Goal: Transaction & Acquisition: Purchase product/service

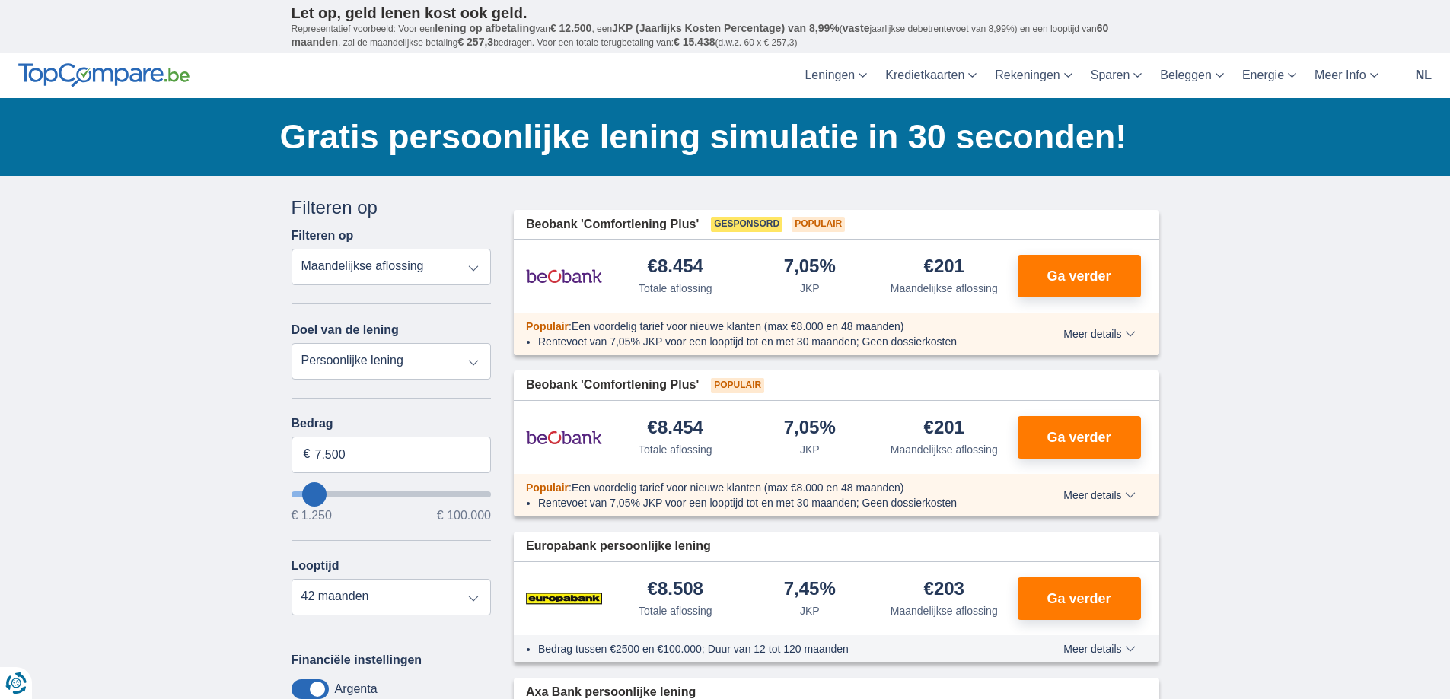
click at [473, 269] on select "Totale aflossing JKP Maandelijkse aflossing" at bounding box center [391, 267] width 200 height 37
click at [352, 358] on select "Persoonlijke lening Auto Moto / fiets Mobilhome / caravan Renovatie Energie Sch…" at bounding box center [391, 361] width 200 height 37
click at [291, 343] on select "Persoonlijke lening Auto Moto / fiets Mobilhome / caravan Renovatie Energie Sch…" at bounding box center [391, 361] width 200 height 37
type input "8.250"
type input "9250"
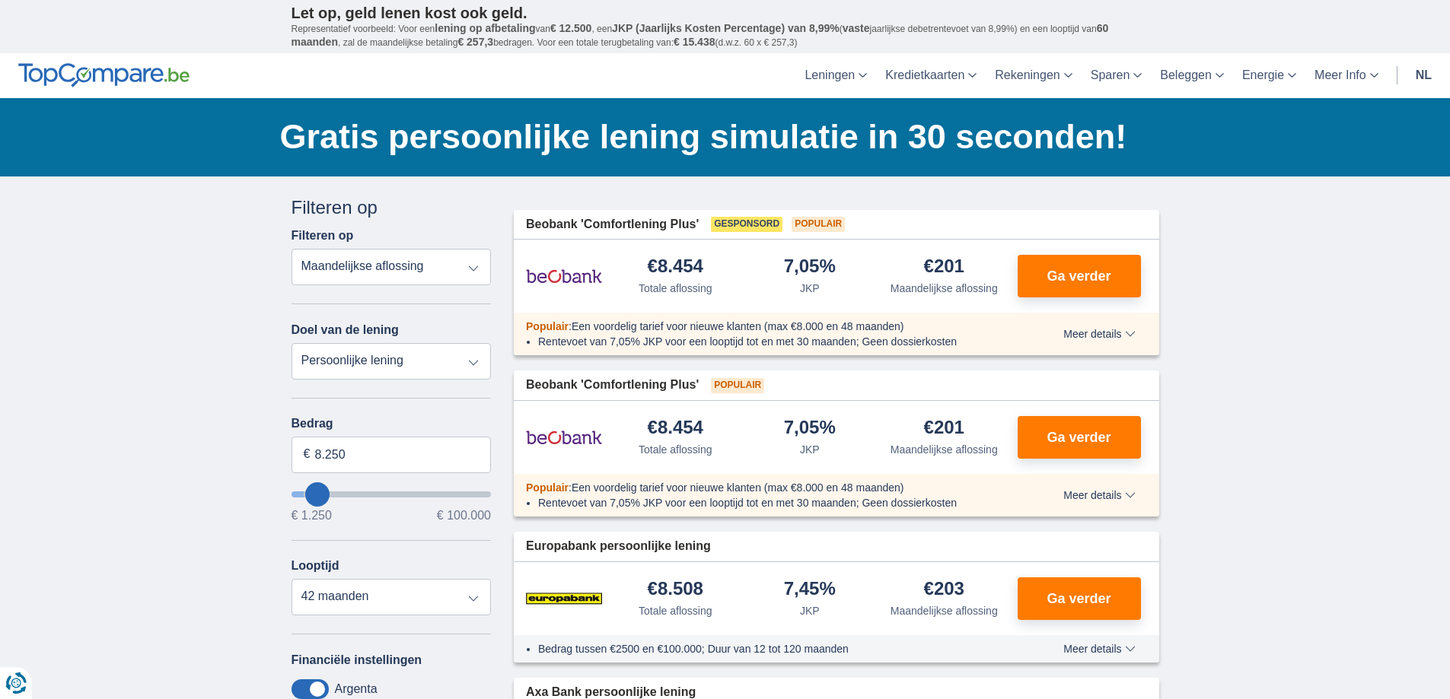
type input "9.250"
select select "48"
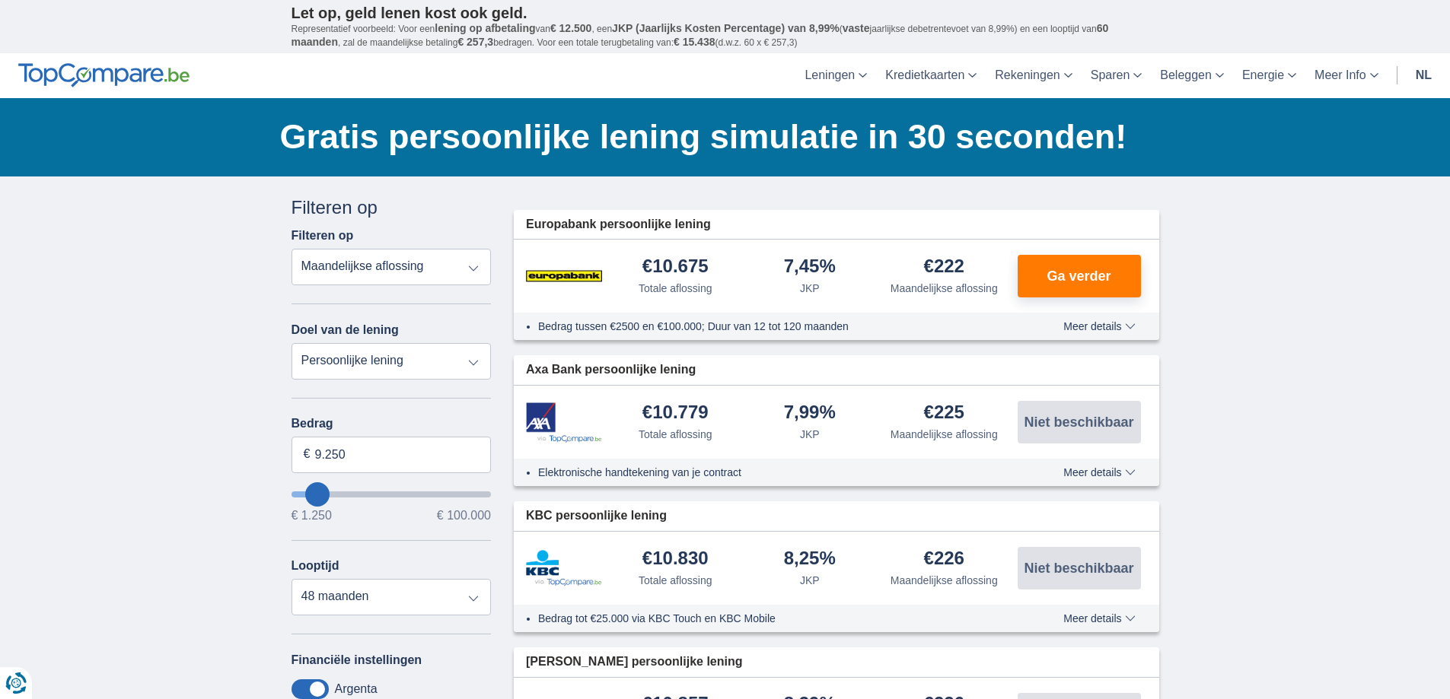
type input "8250"
type input "8.250"
select select "48"
type input "20.250"
type input "20250"
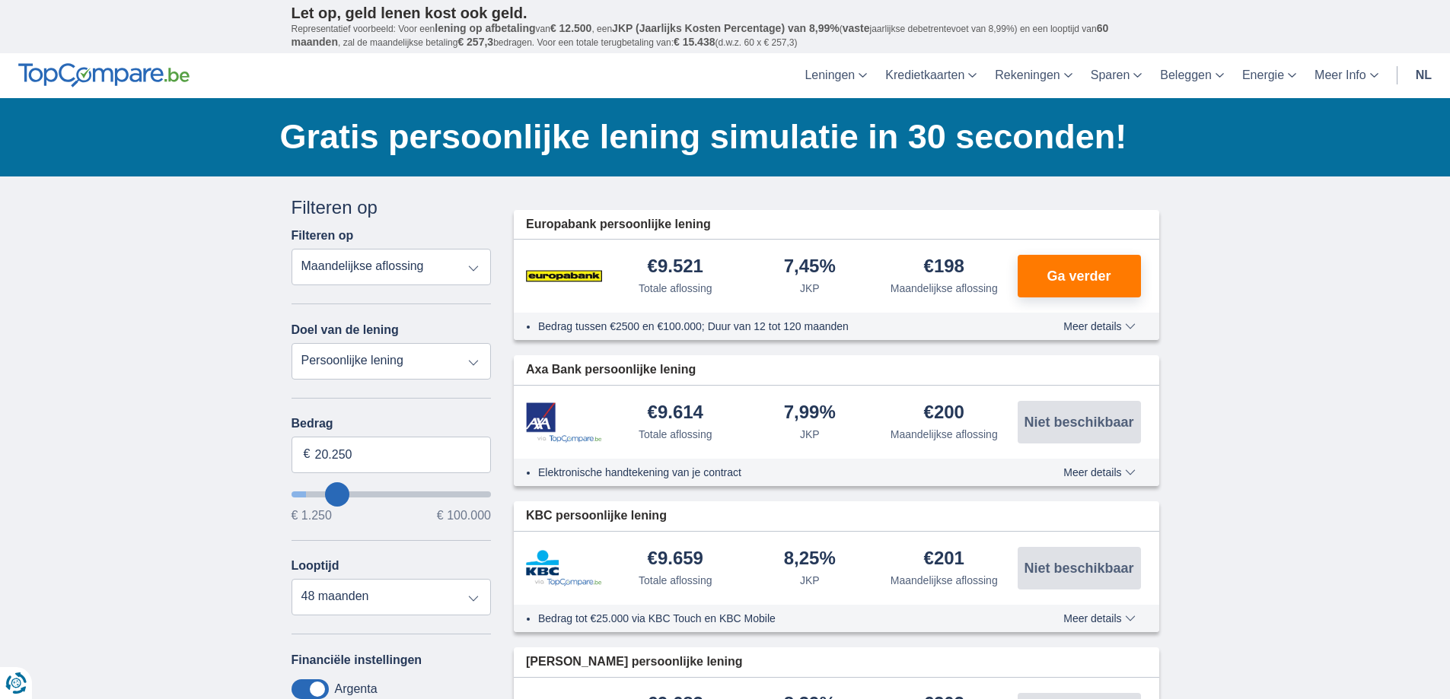
select select "120"
type input "20250"
click at [336, 495] on input "wantToBorrow" at bounding box center [391, 495] width 200 height 6
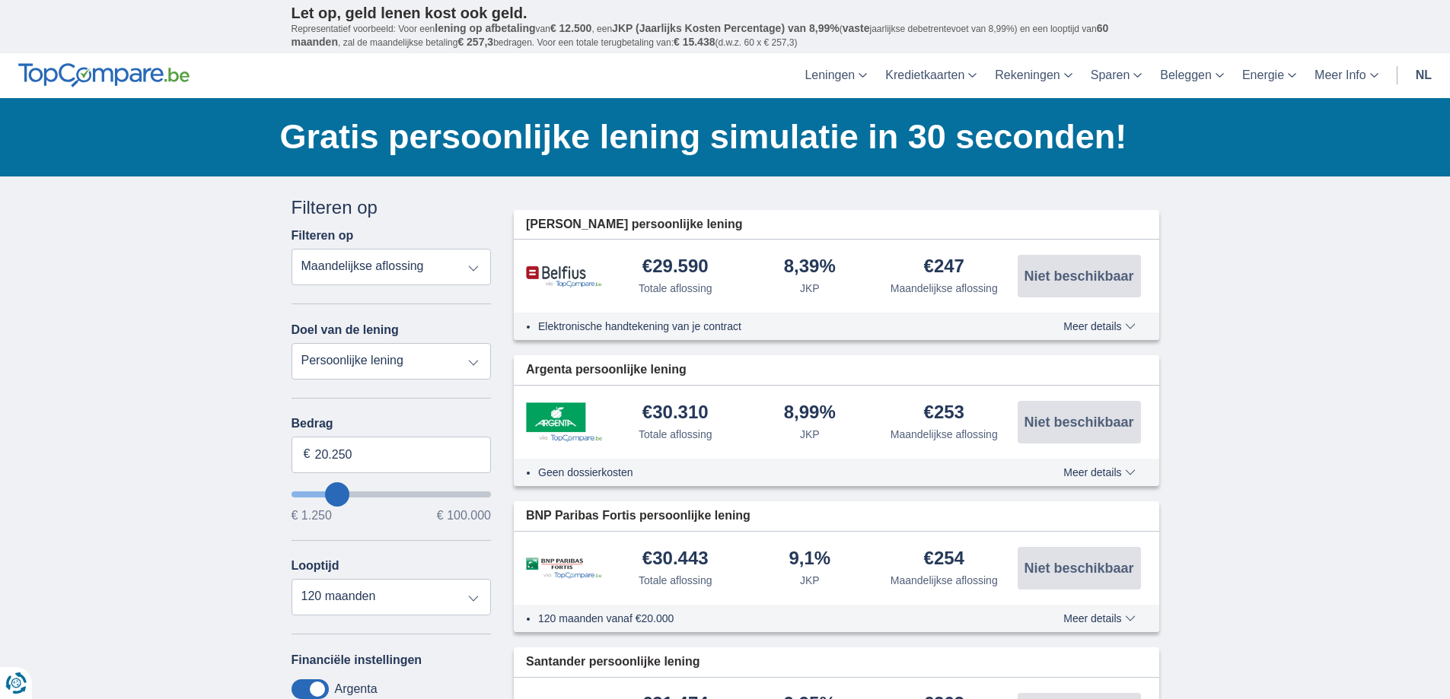
type input "10.250"
type input "10250"
select select "60"
type input "10250"
click at [319, 492] on input "wantToBorrow" at bounding box center [391, 495] width 200 height 6
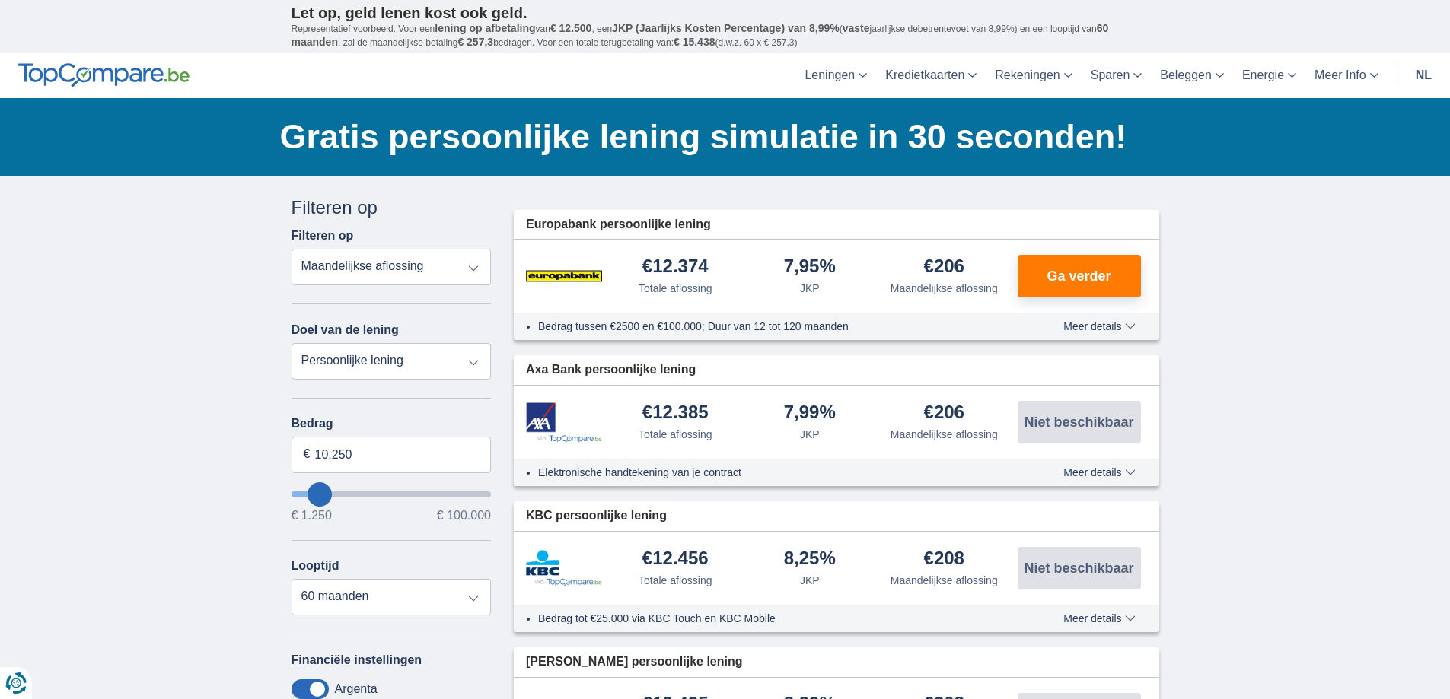
type input "18.250"
type input "18250"
select select "84"
type input "18250"
click at [333, 493] on input "wantToBorrow" at bounding box center [391, 495] width 200 height 6
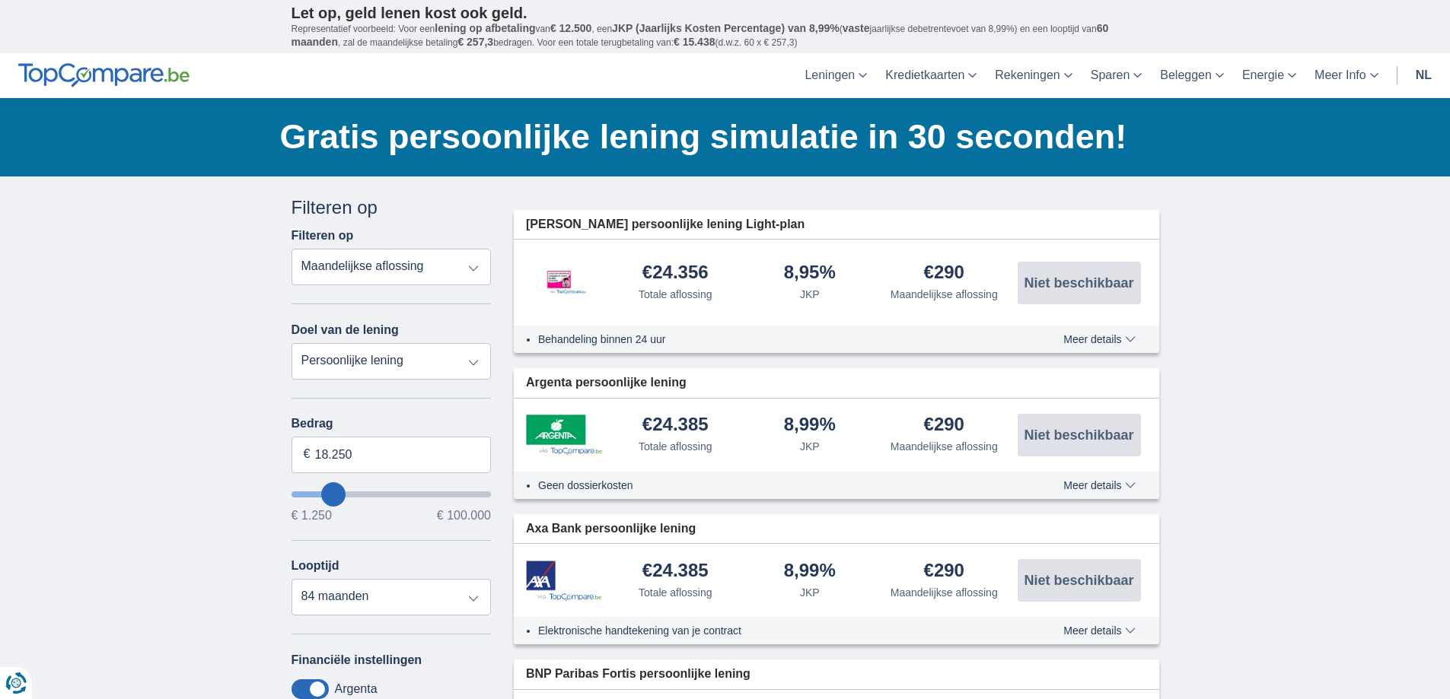
type input "13.250"
type input "13250"
select select "60"
type input "12250"
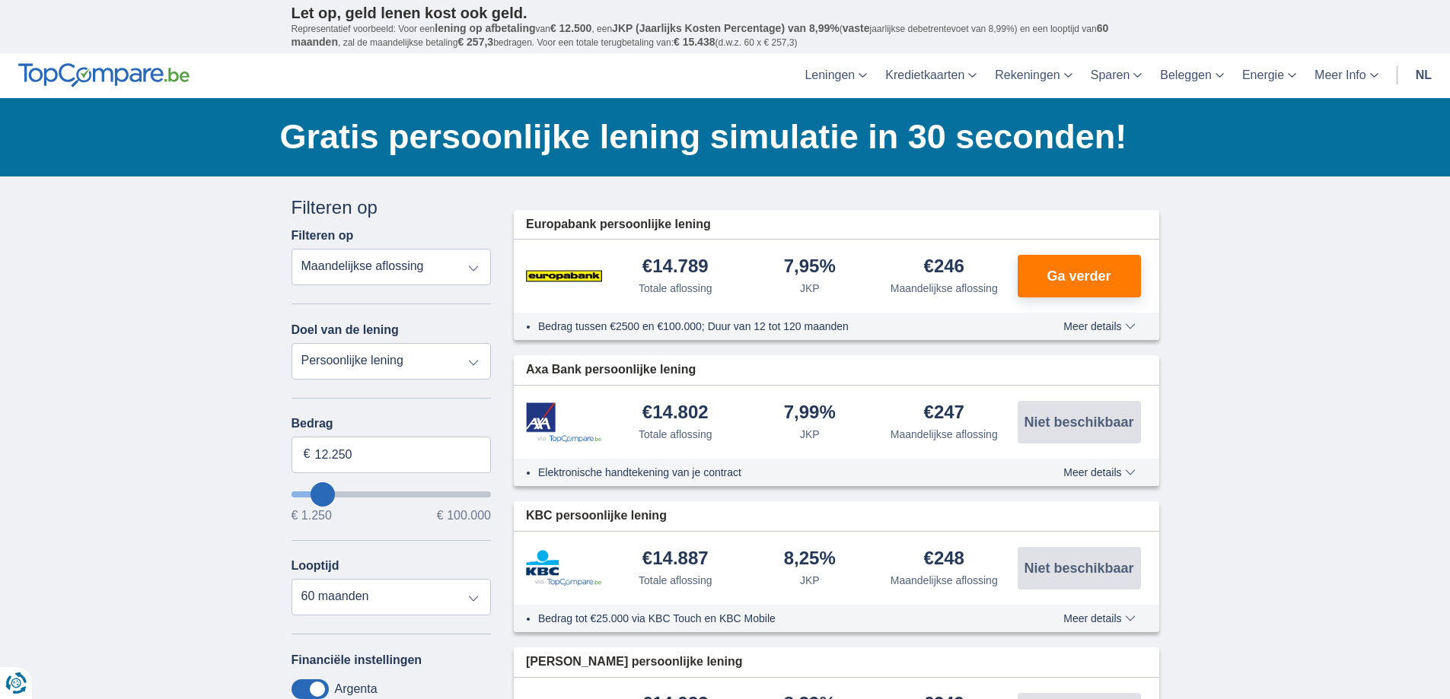
type input "15.250"
type input "15250"
type input "16.250"
type input "16250"
select select "84"
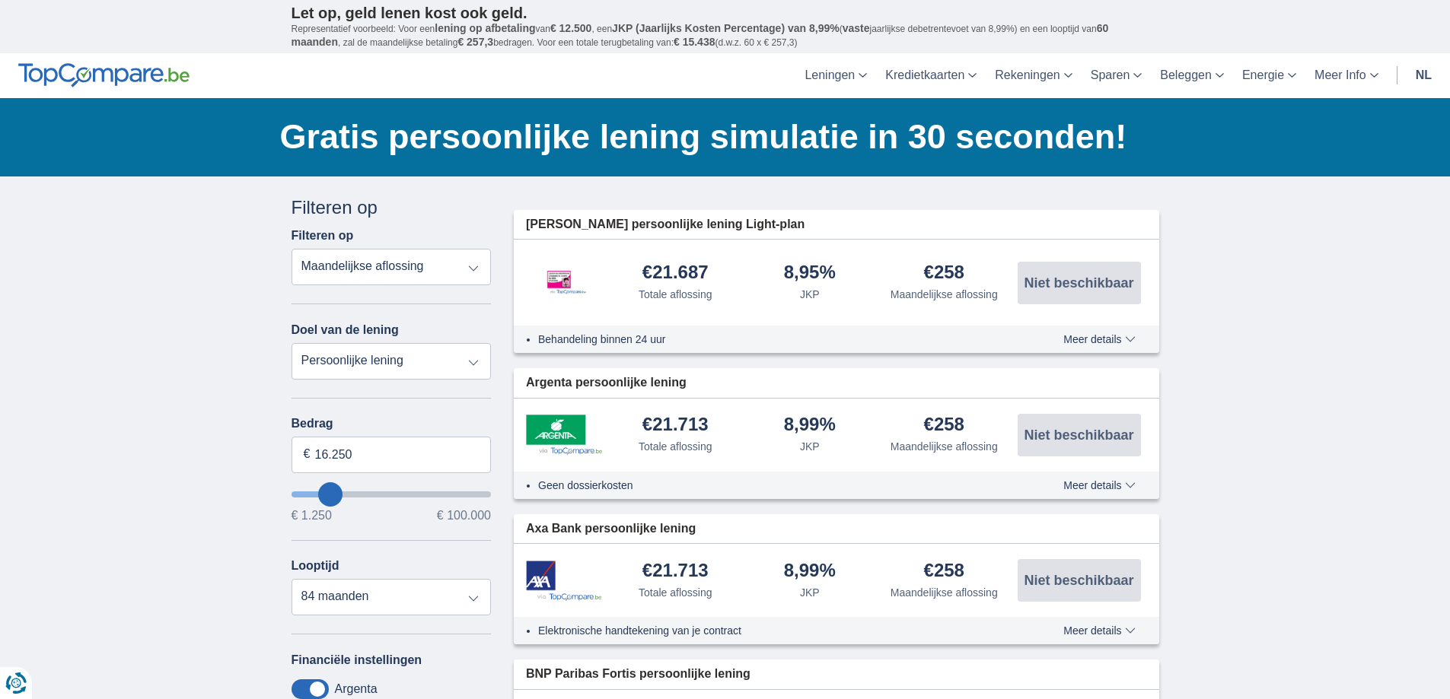
type input "15.250"
type input "14250"
type input "14.250"
select select "60"
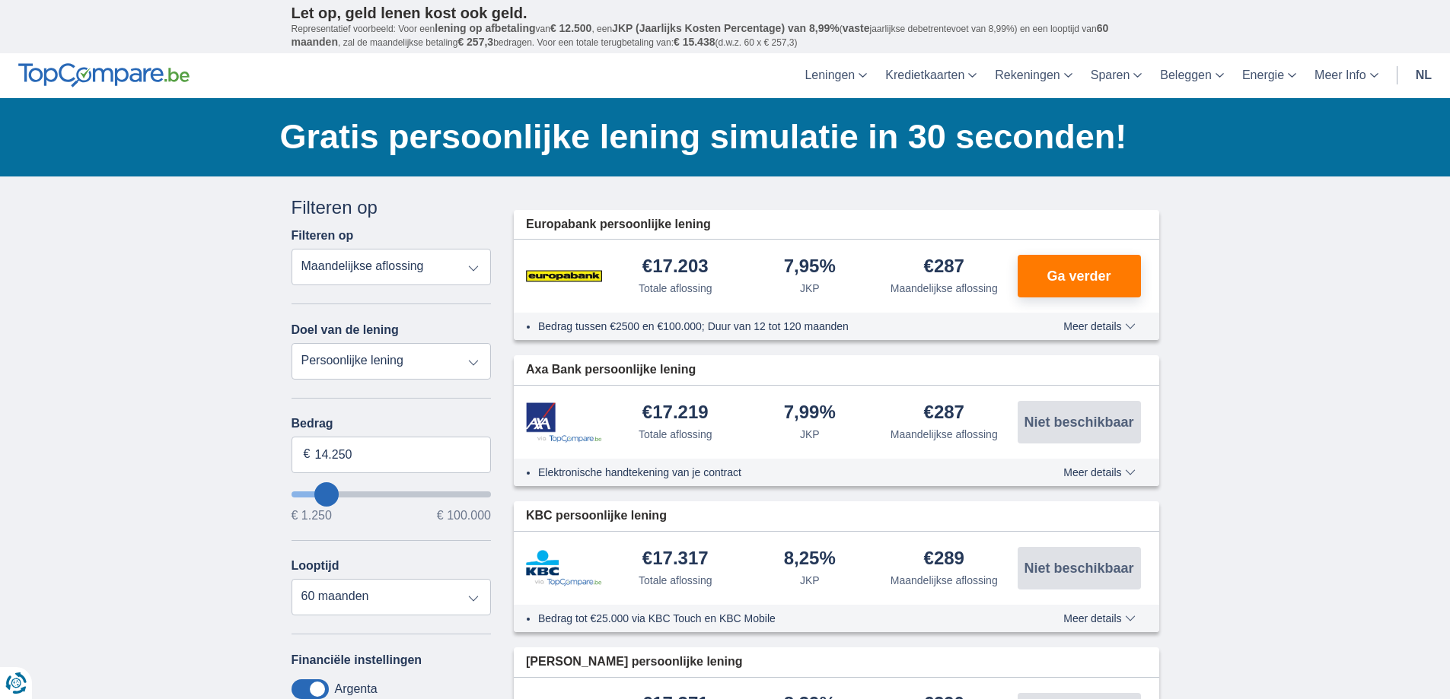
type input "15.250"
type input "15250"
type input "16.250"
type input "16250"
select select "84"
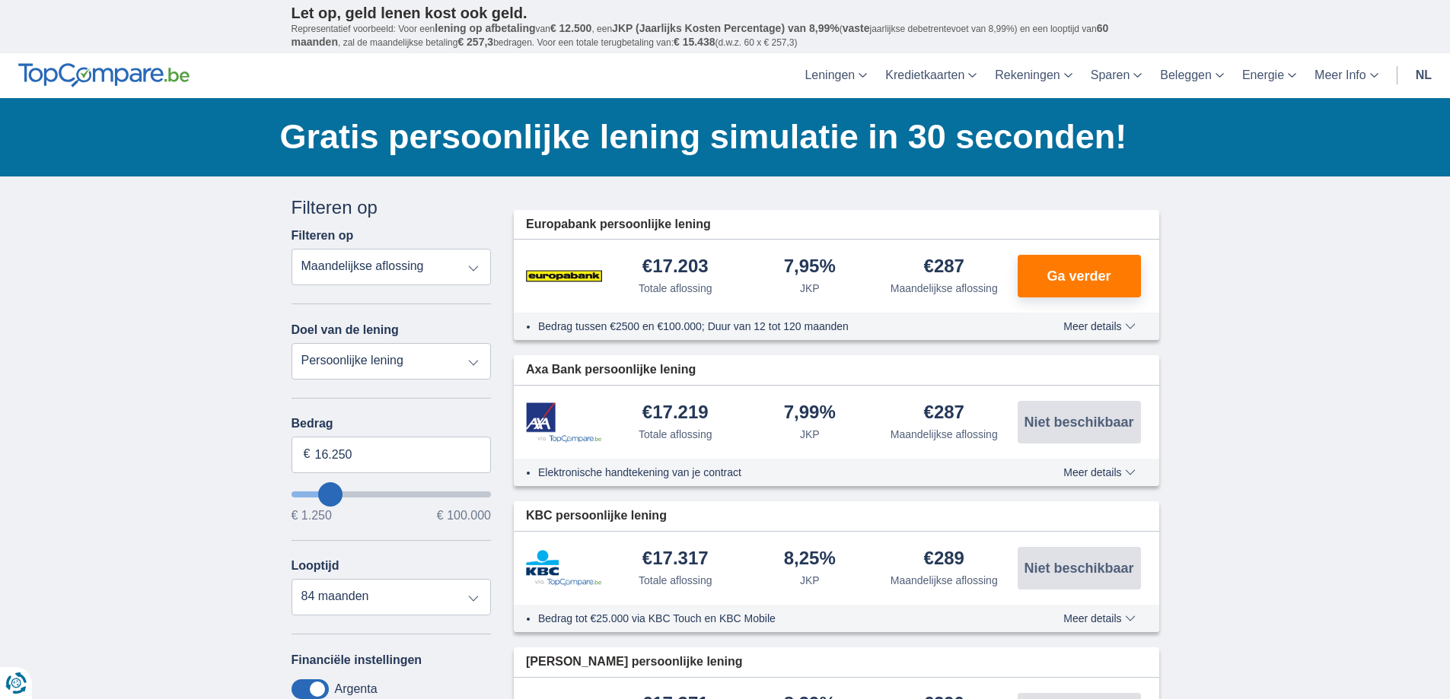
type input "16250"
click at [330, 493] on input "wantToBorrow" at bounding box center [391, 495] width 200 height 6
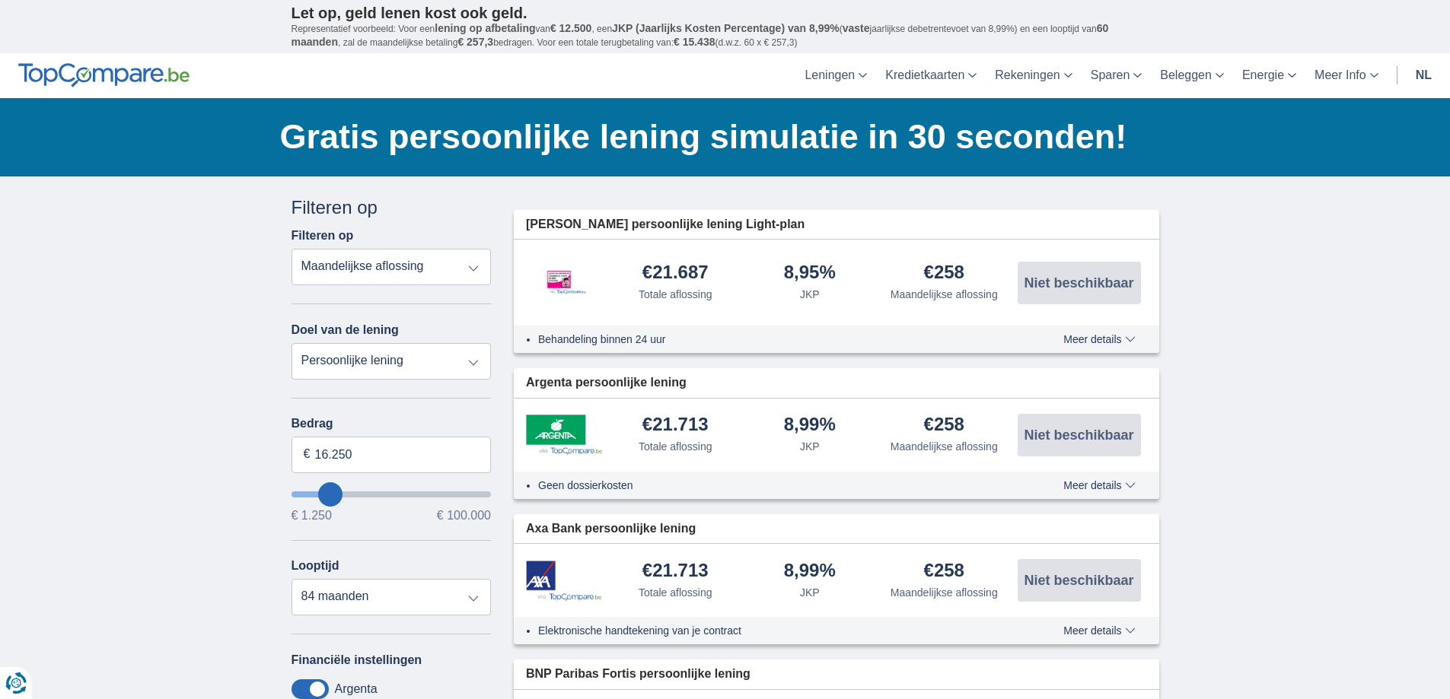
type input "15.250"
type input "15250"
type input "14.250"
type input "14250"
select select "60"
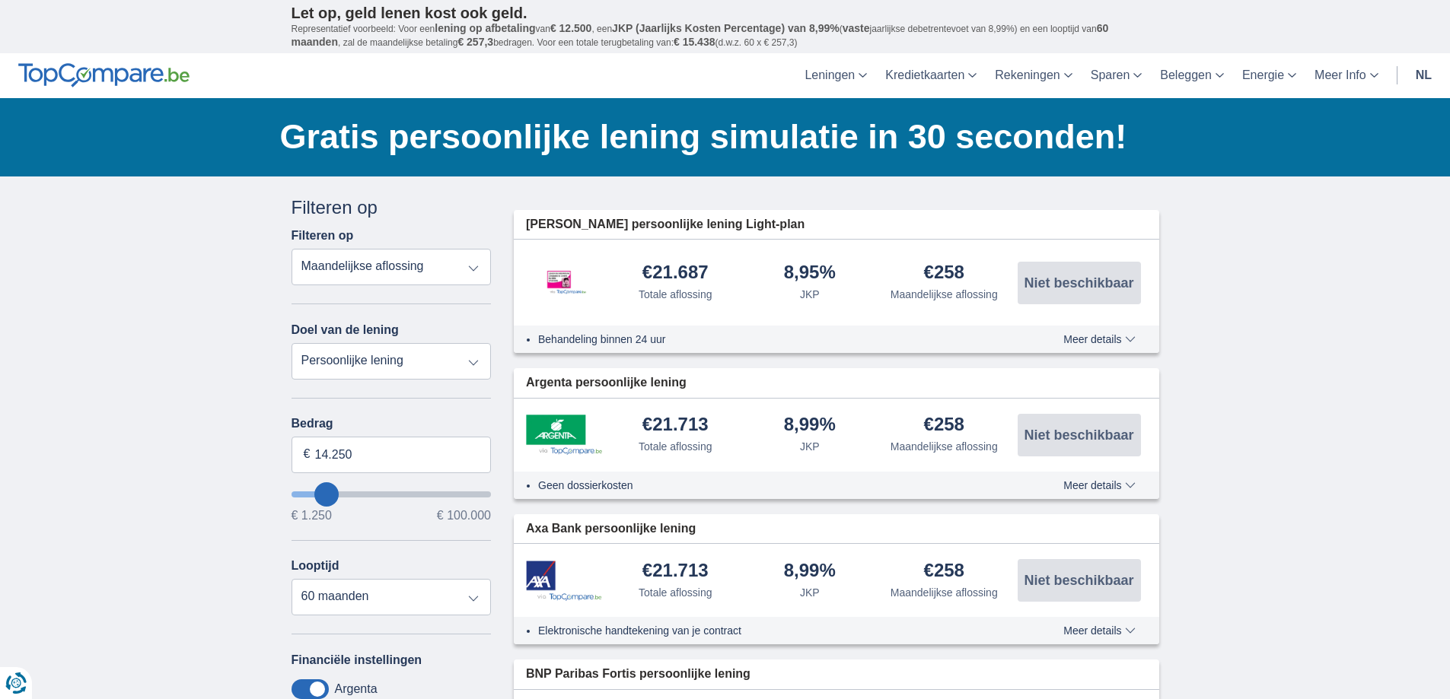
type input "14250"
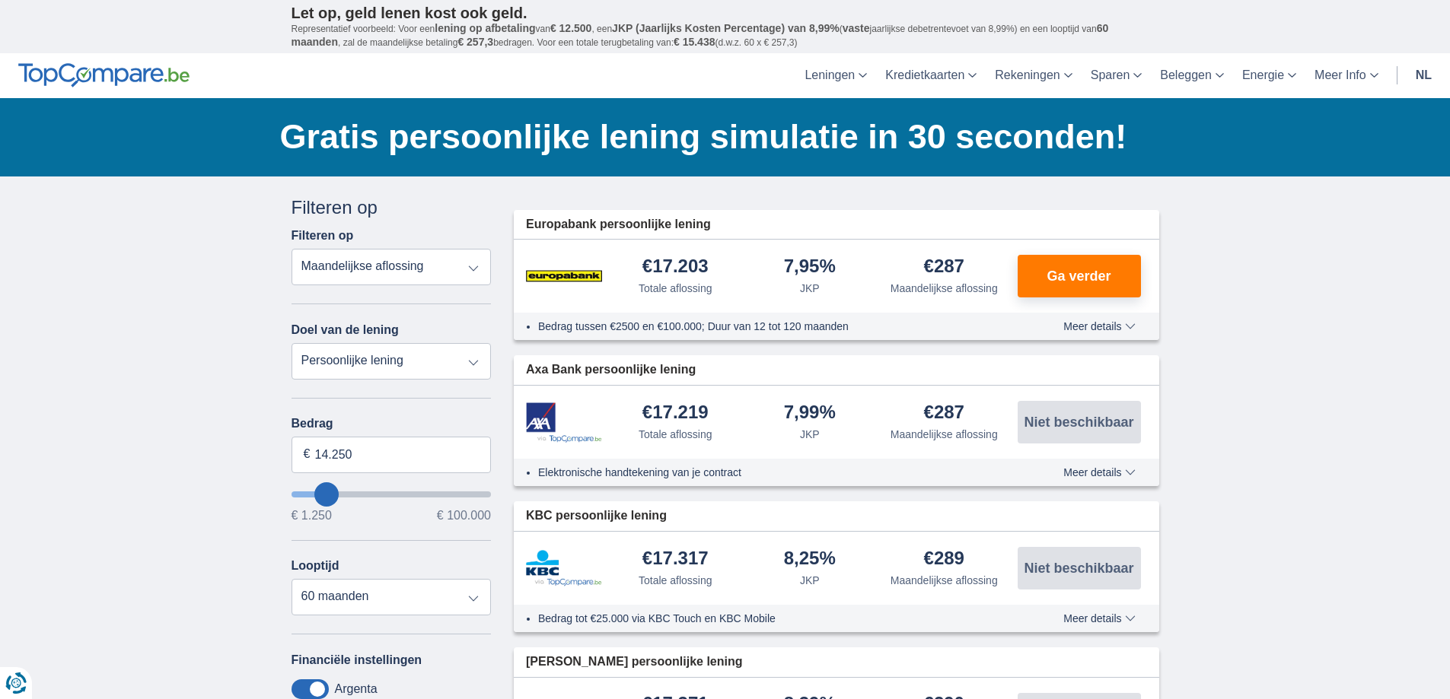
type input "15.250"
type input "15250"
select select "84"
type input "15250"
click at [329, 492] on input "wantToBorrow" at bounding box center [391, 495] width 200 height 6
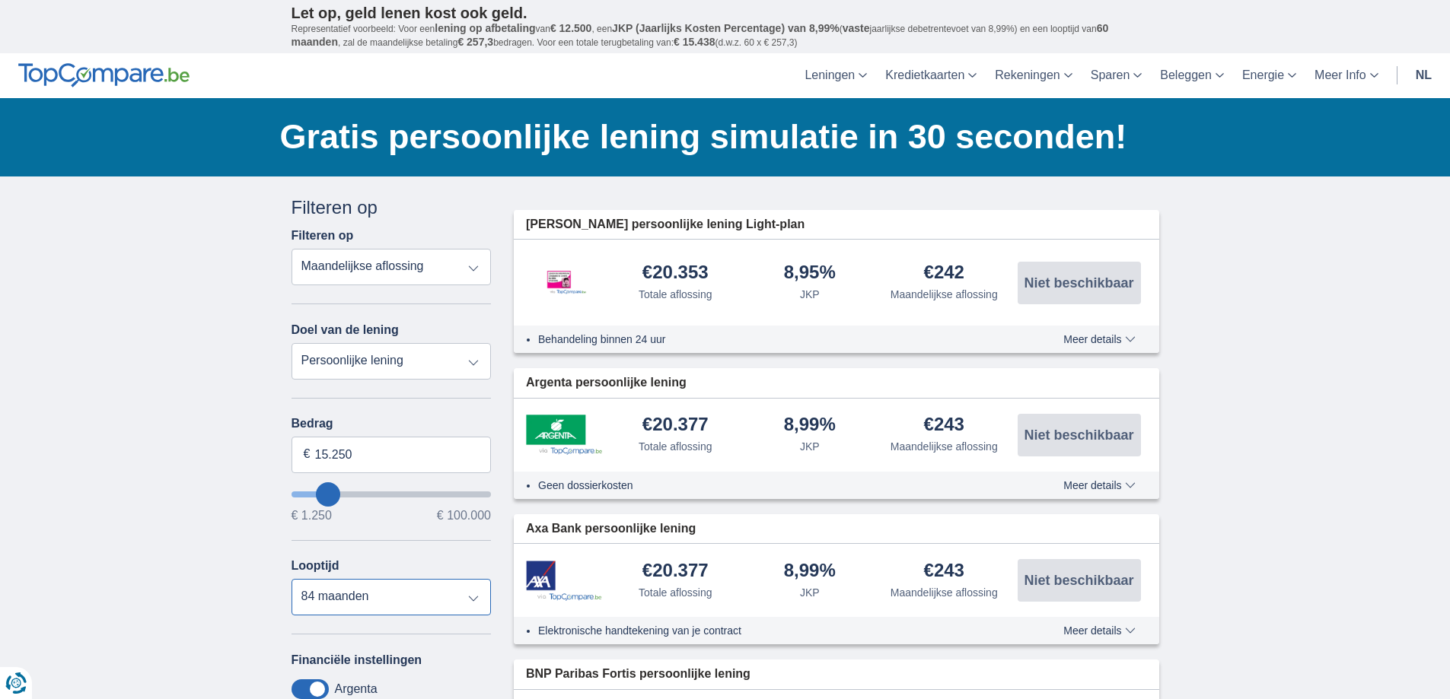
click at [470, 599] on select "12 maanden 18 maanden 24 maanden 30 maanden 36 maanden 42 maanden 48 maanden 60…" at bounding box center [391, 597] width 200 height 37
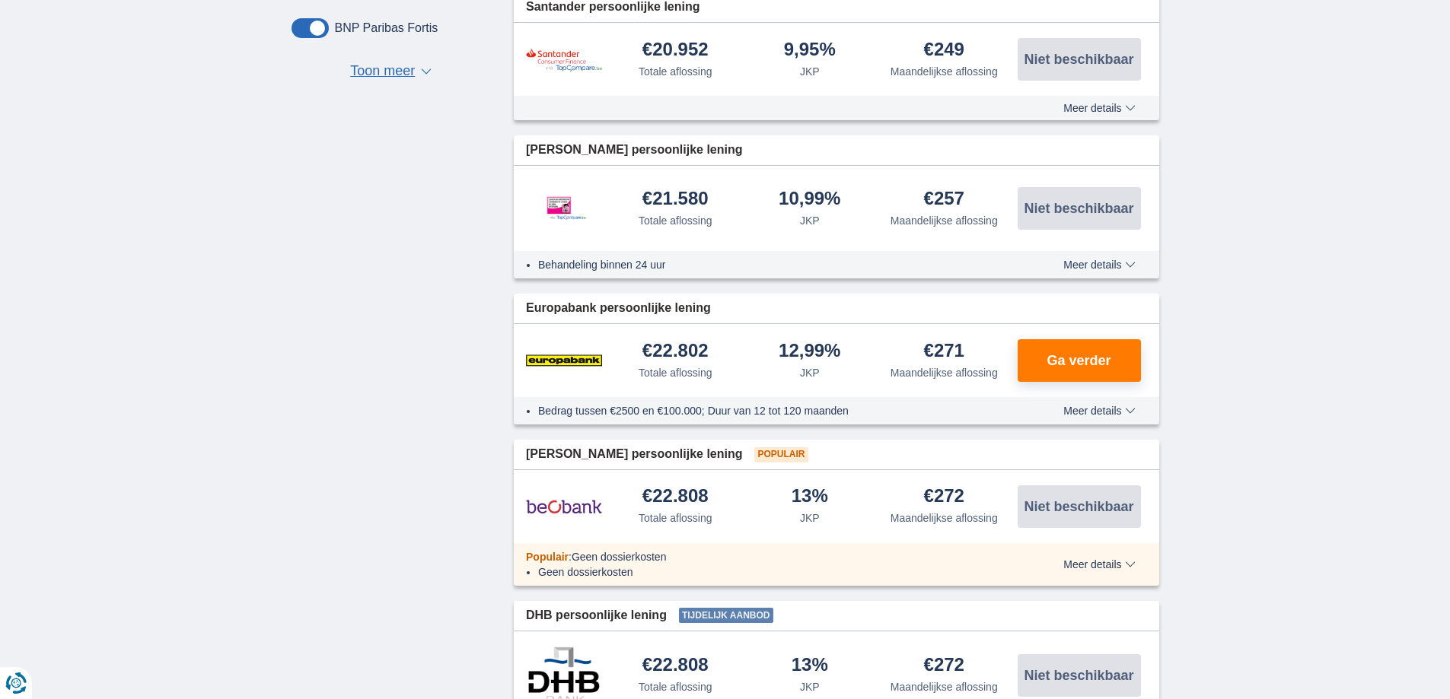
scroll to position [819, 0]
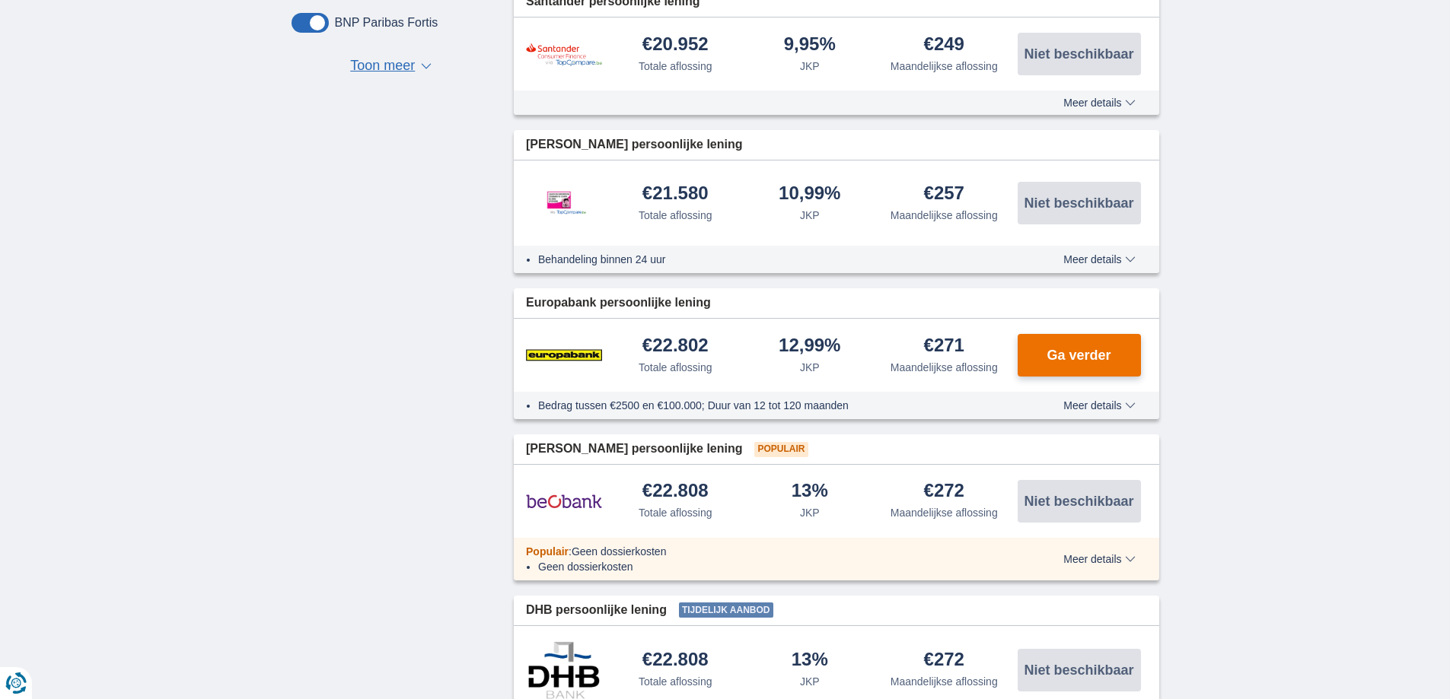
click at [1078, 352] on span "Ga verder" at bounding box center [1078, 356] width 64 height 14
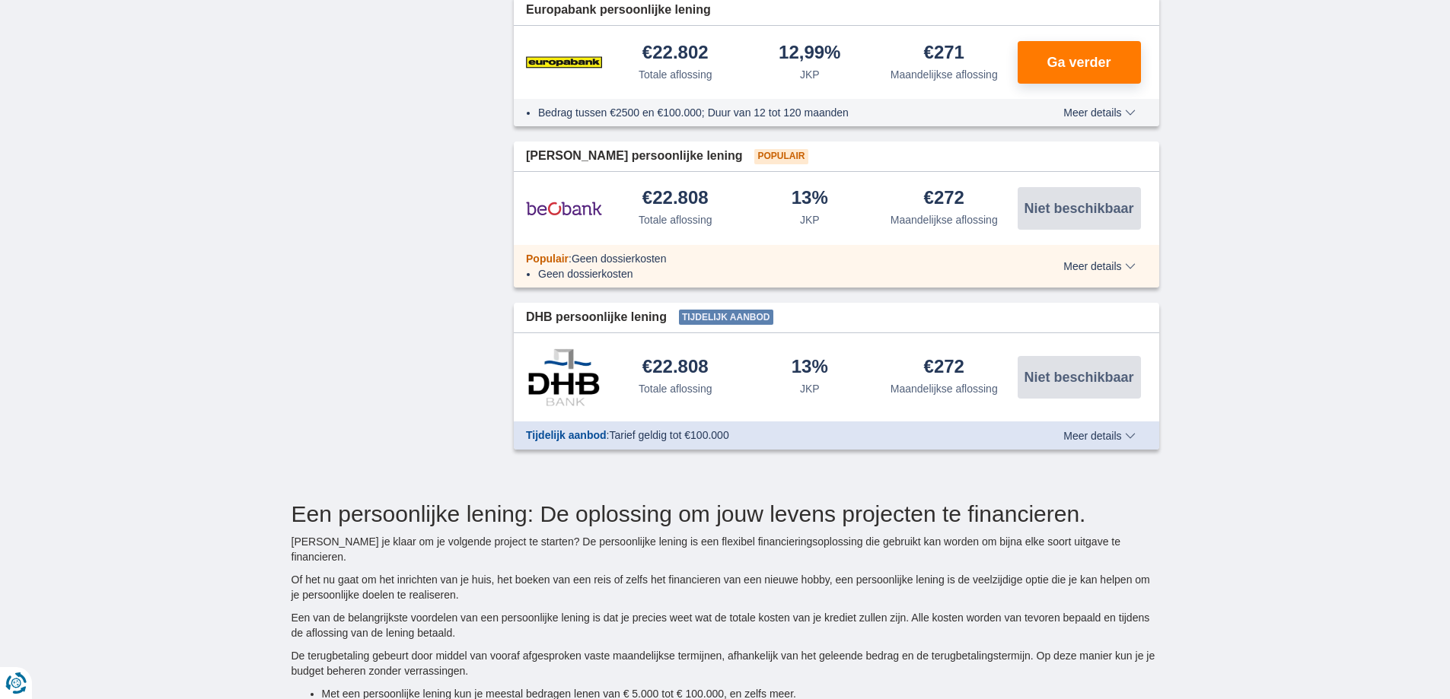
scroll to position [1123, 0]
